Goal: Transaction & Acquisition: Purchase product/service

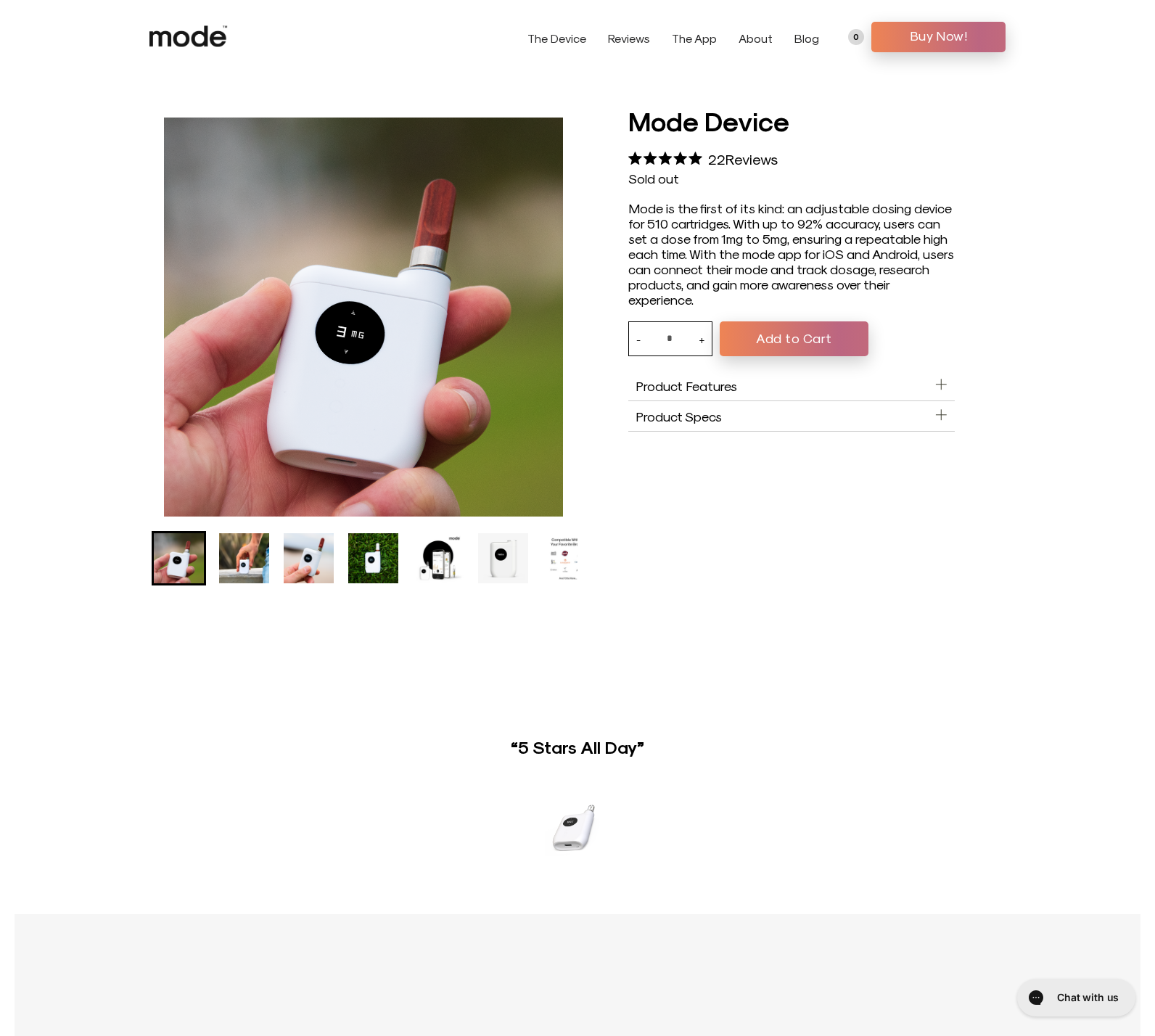
click at [969, 126] on div "Mode Device 5.0 Rated 5.0 out of 5 stars 22 Reviews Click to scroll to reviews …" at bounding box center [792, 344] width 428 height 482
click at [233, 564] on img "Go to slide 2" at bounding box center [245, 558] width 50 height 50
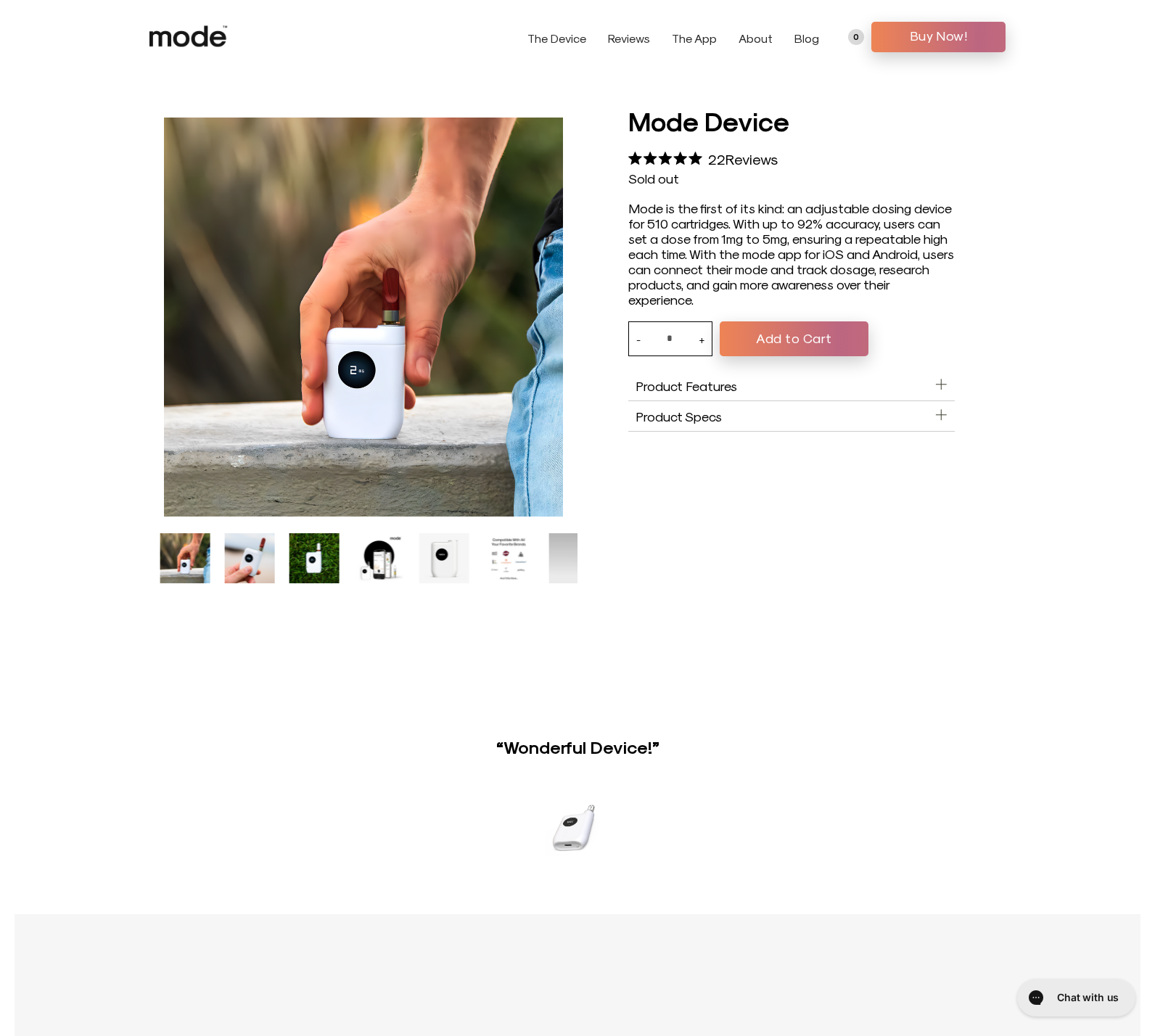
click at [259, 565] on img "Go to slide 3" at bounding box center [250, 558] width 50 height 50
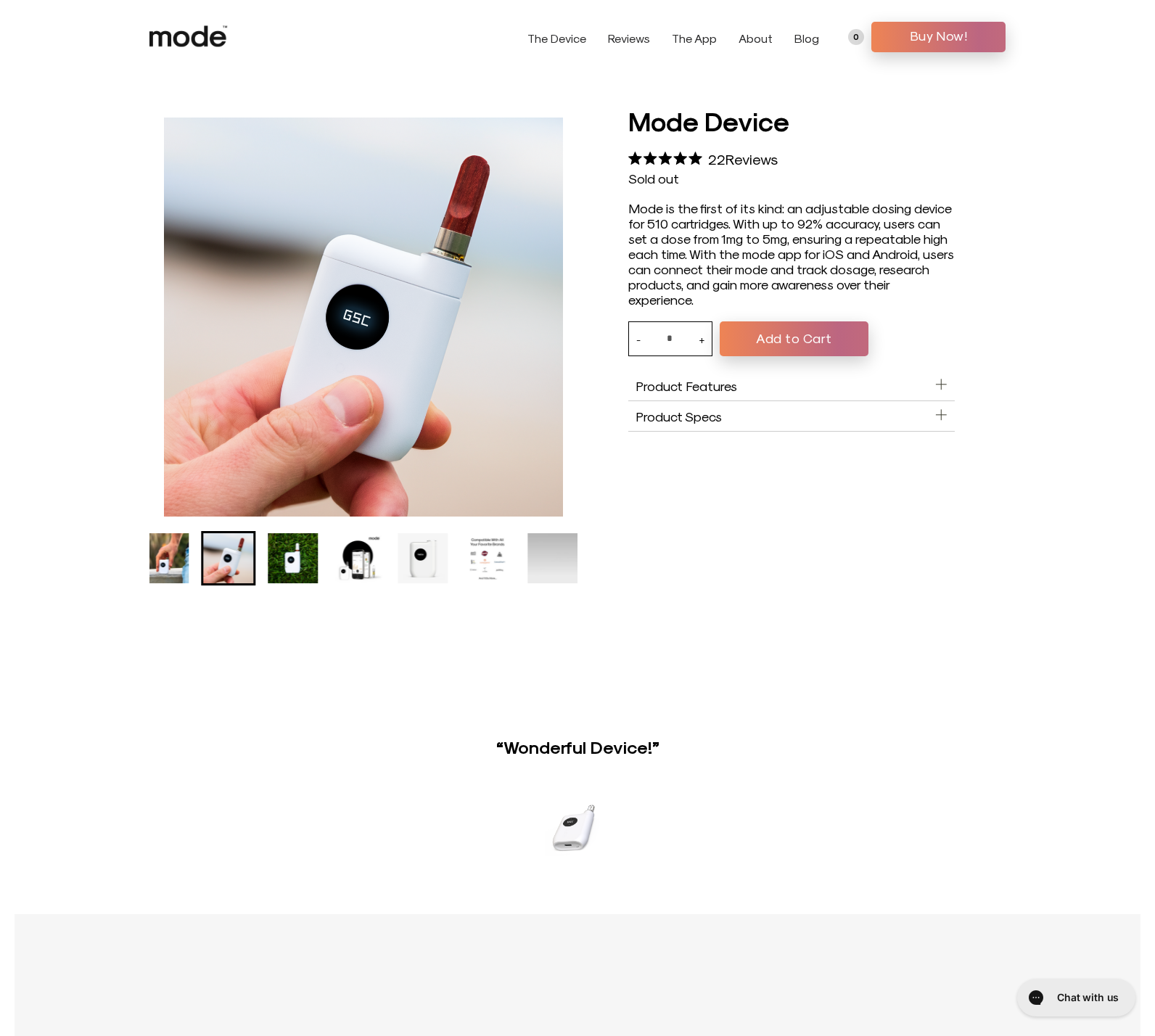
click at [277, 560] on img "Go to slide 4" at bounding box center [293, 558] width 50 height 50
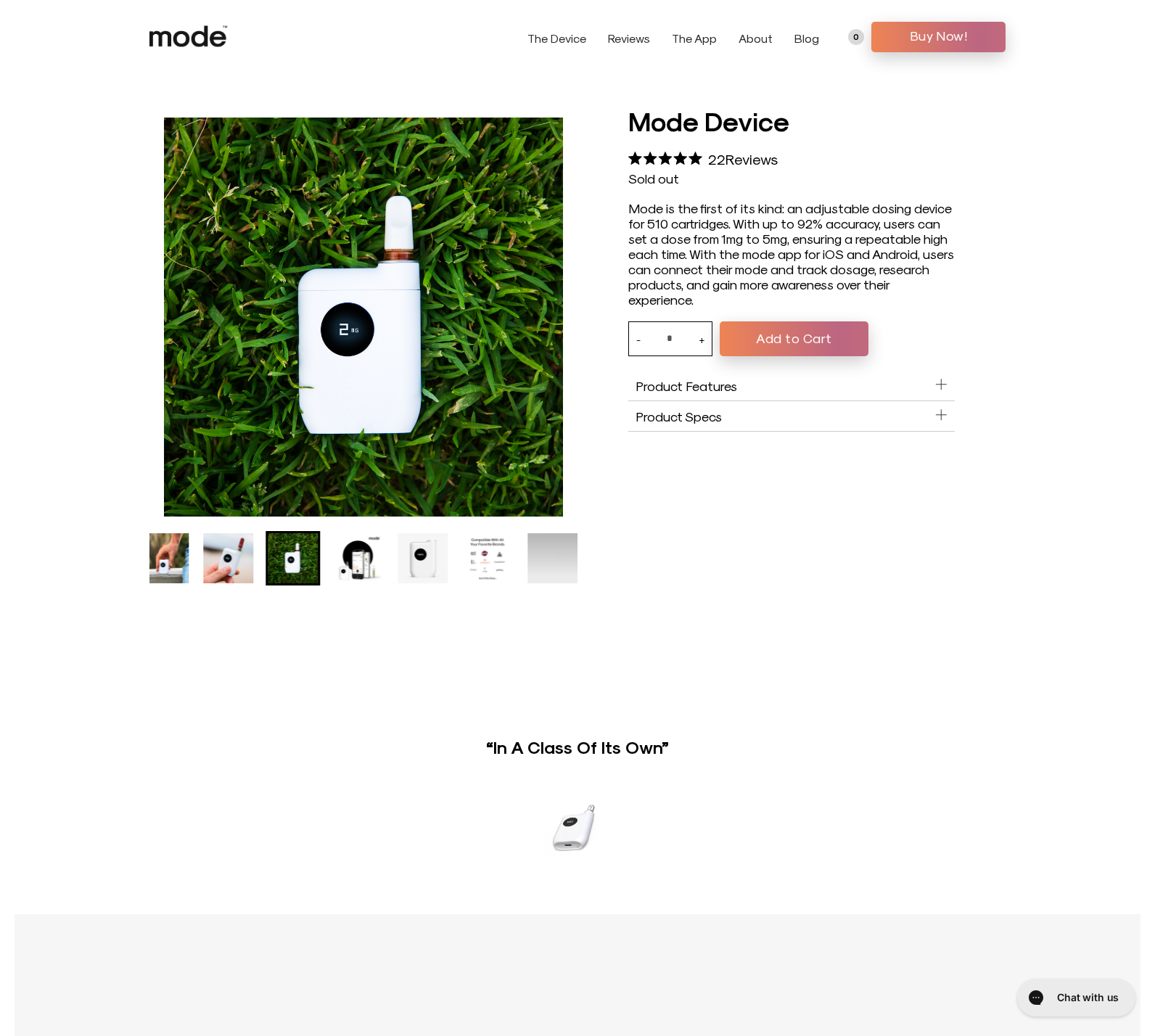
click at [327, 559] on ul "Mode Device product thumbnail" at bounding box center [283, 558] width 428 height 54
click at [358, 560] on img "Go to slide 5" at bounding box center [358, 558] width 50 height 50
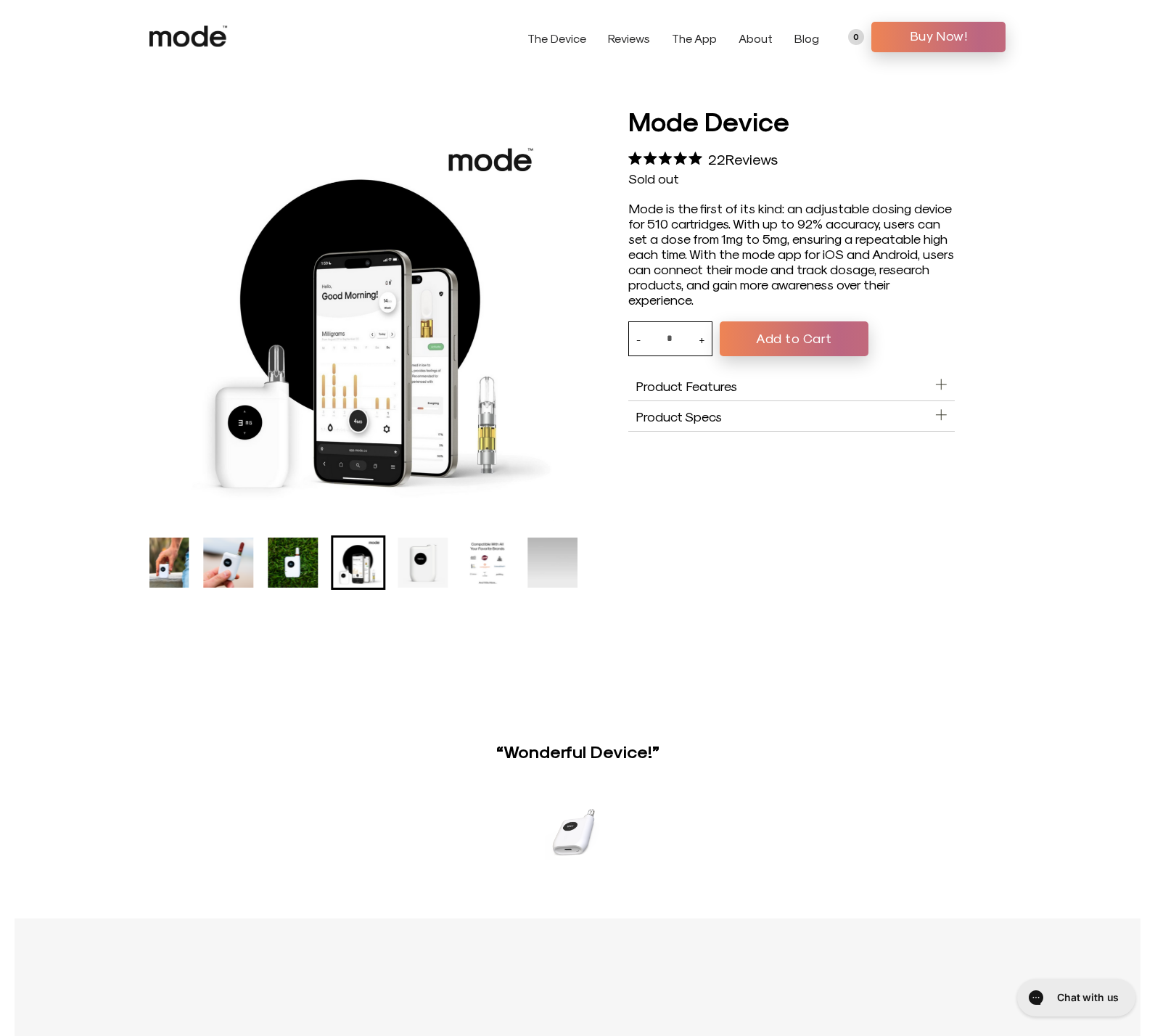
click at [493, 564] on img "Go to slide 7" at bounding box center [488, 563] width 50 height 50
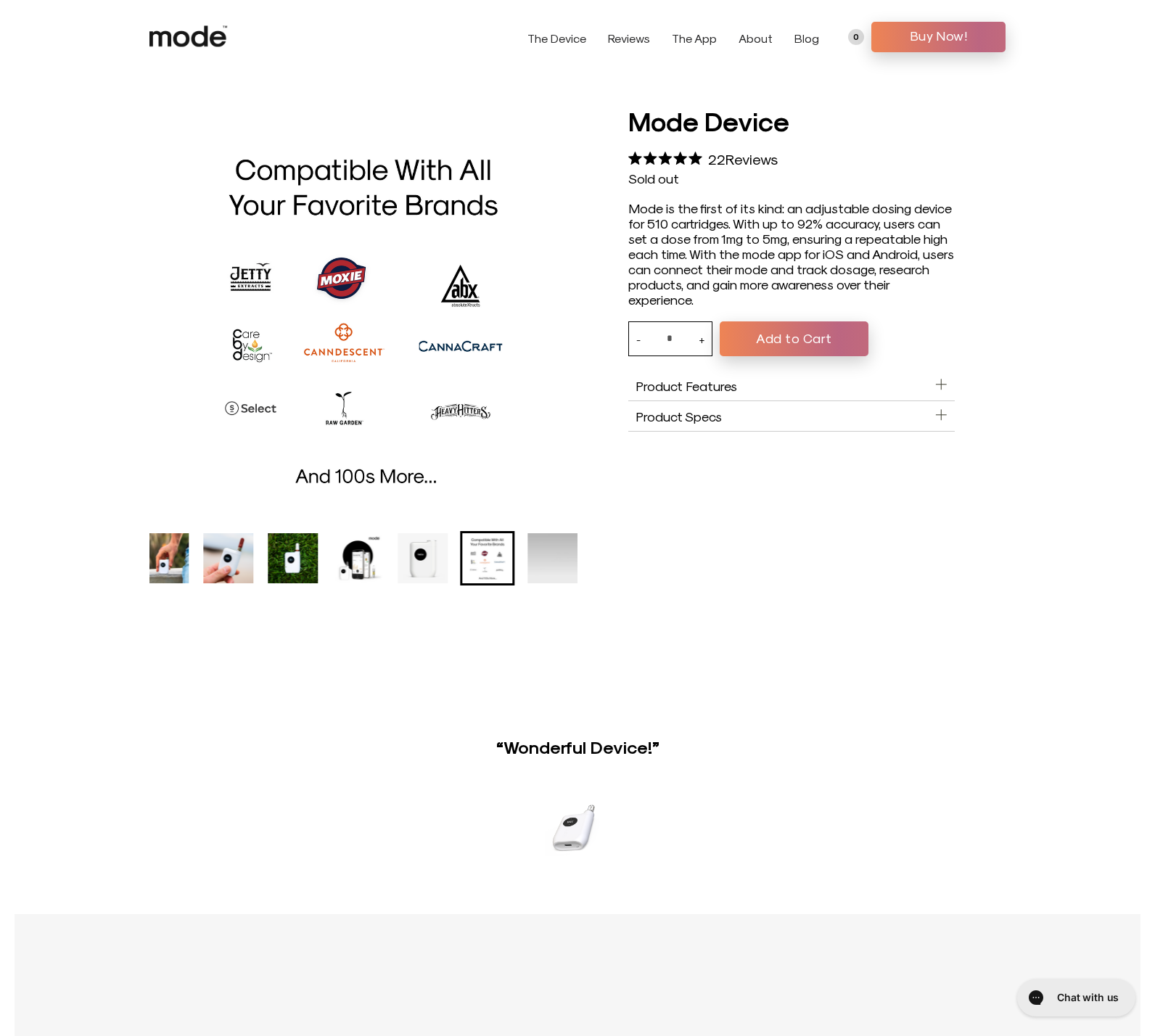
click at [183, 559] on img "Go to slide 2" at bounding box center [164, 558] width 50 height 50
